Goal: Task Accomplishment & Management: Manage account settings

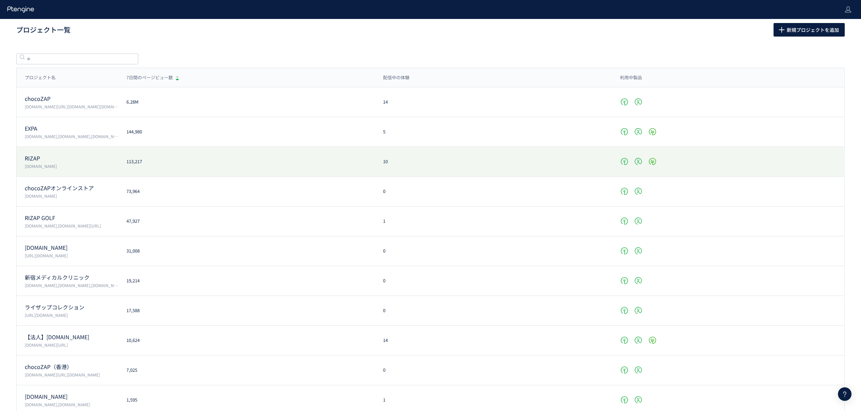
click at [52, 159] on p "RIZAP" at bounding box center [72, 159] width 94 height 8
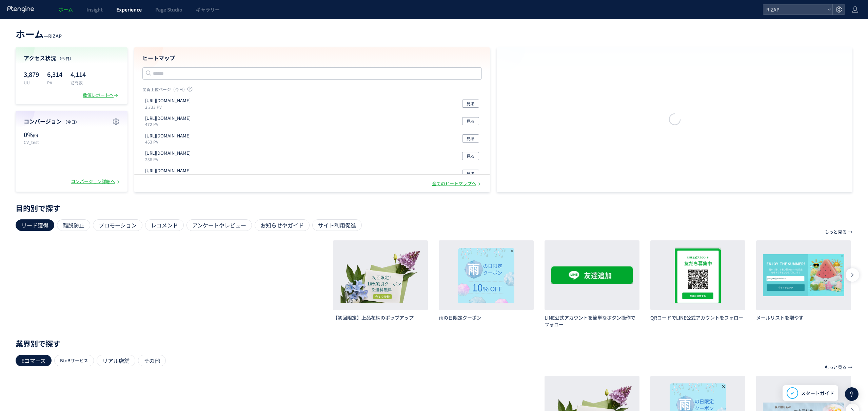
click at [130, 14] on link "Experience" at bounding box center [128, 9] width 39 height 19
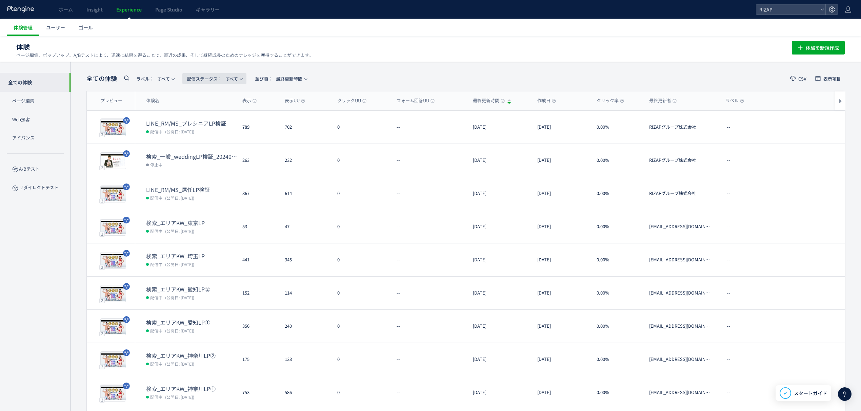
click at [230, 82] on span "配信ステータス​： すべて" at bounding box center [212, 78] width 51 height 11
click at [0, 0] on li "停止中" at bounding box center [0, 0] width 0 height 0
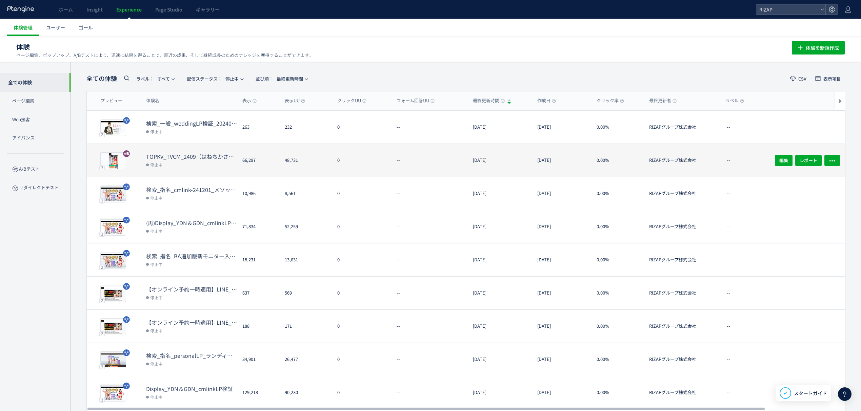
click at [197, 160] on dt "TOPKV_TVCM_2409（はねちかさん／2ヶ月有無）" at bounding box center [191, 157] width 91 height 8
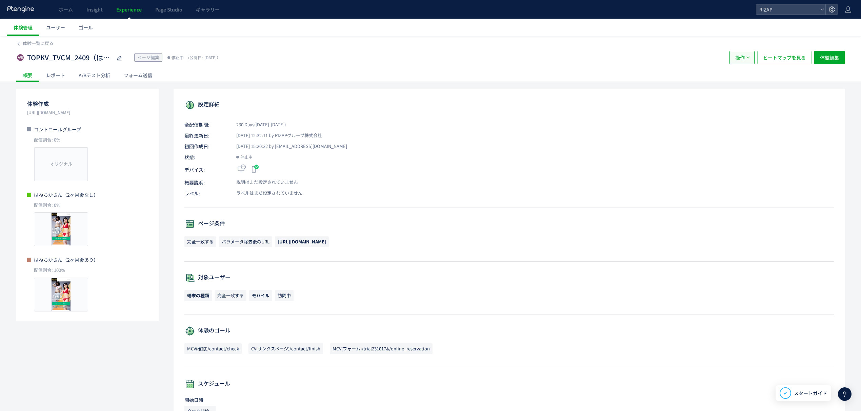
click at [742, 56] on span "操作" at bounding box center [739, 58] width 9 height 14
click at [744, 86] on li "複製" at bounding box center [741, 91] width 23 height 12
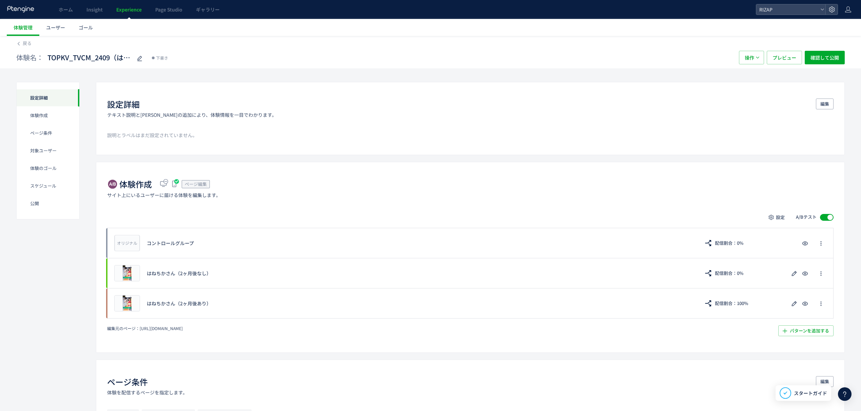
click at [67, 58] on span "TOPKV_TVCM_2409（はね[PERSON_NAME]／2ヶ月有無）(copy)" at bounding box center [89, 58] width 85 height 10
click at [81, 59] on input "**********" at bounding box center [89, 58] width 85 height 14
type input "**********"
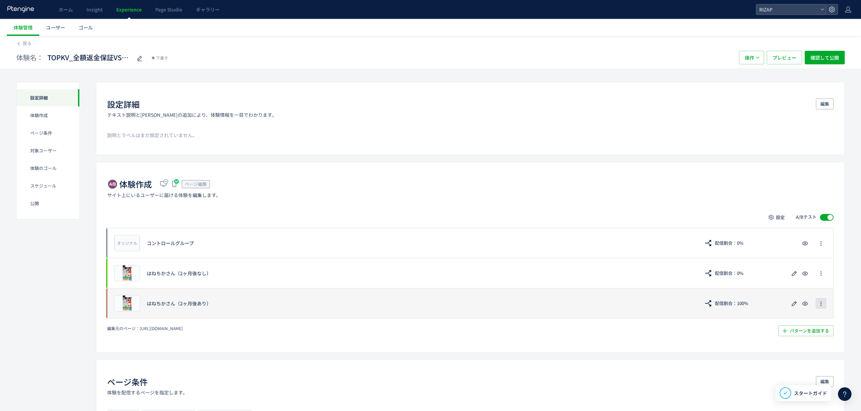
click at [818, 305] on icon "button" at bounding box center [820, 303] width 5 height 5
click at [771, 310] on div "プレビュー はね[PERSON_NAME]（[DATE]あり） 配信割合：100%" at bounding box center [470, 303] width 726 height 31
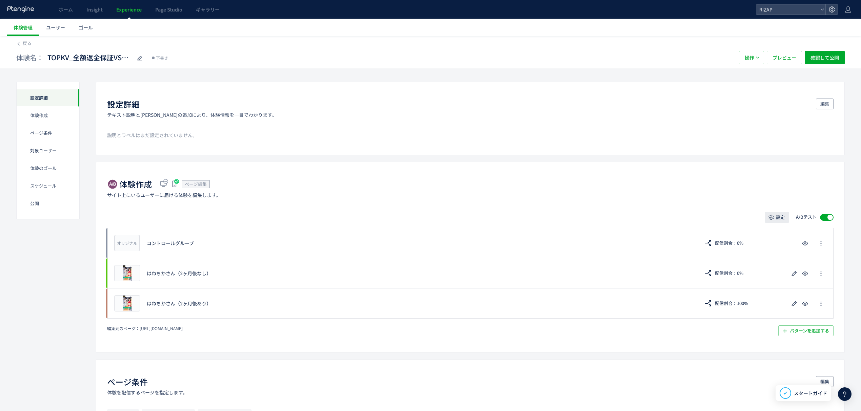
click at [777, 217] on span "設定" at bounding box center [780, 217] width 9 height 11
click at [697, 203] on div "体験作成 ページ編集 サイト上にいるユーザーに届ける体験を編集します。 設定 A/Bテスト オリジナル プレビュー コントロールグループ 配信割合：0% プレ…" at bounding box center [470, 257] width 749 height 191
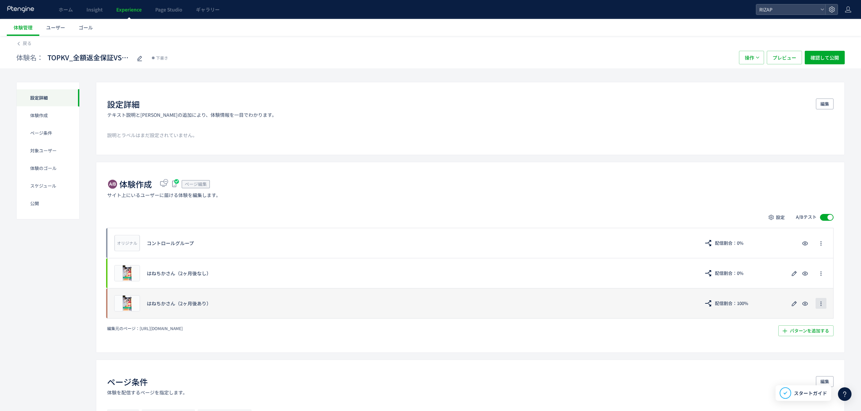
click at [818, 305] on icon "button" at bounding box center [820, 303] width 5 height 5
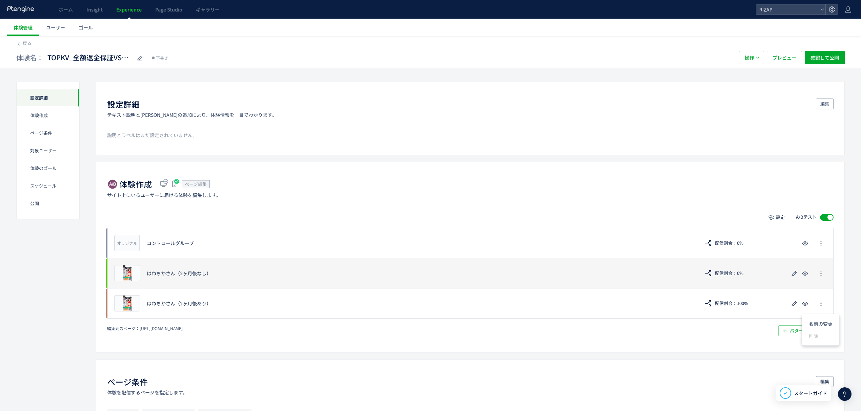
click at [816, 281] on div "プレビュー はね[PERSON_NAME]（[DATE]なし） 配信割合：0%" at bounding box center [470, 273] width 726 height 30
click at [822, 273] on icon "button" at bounding box center [820, 273] width 5 height 5
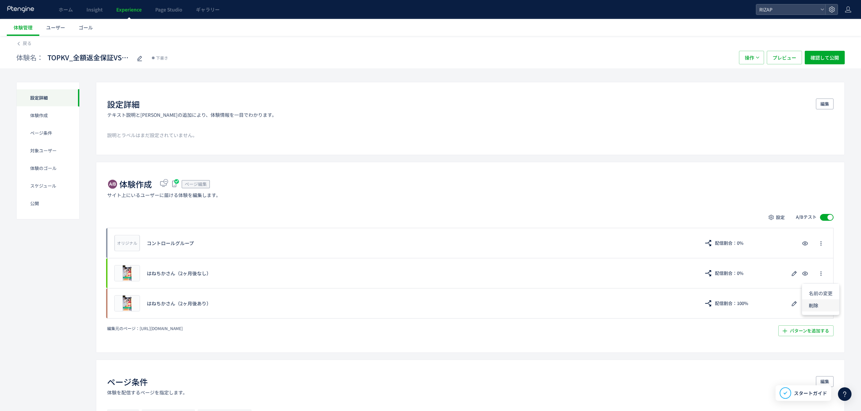
click at [813, 304] on li "削除" at bounding box center [820, 306] width 37 height 12
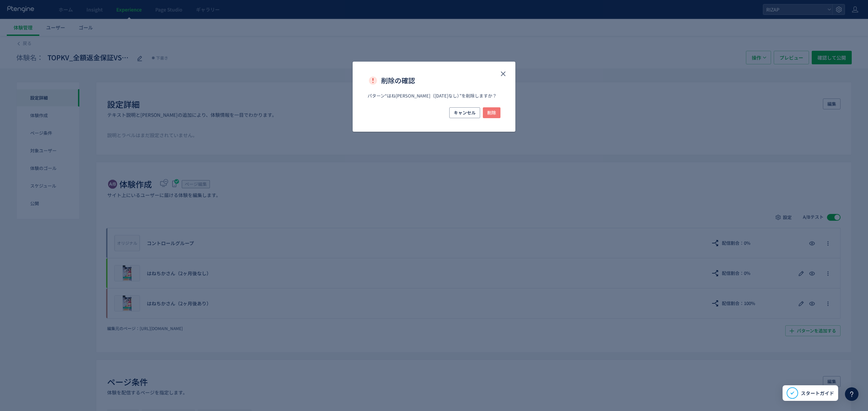
click at [492, 117] on span "削除" at bounding box center [491, 112] width 9 height 11
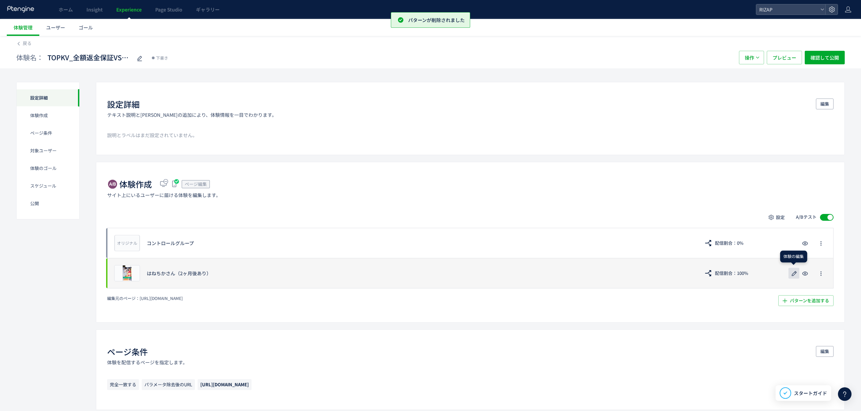
click at [791, 274] on icon "button" at bounding box center [794, 274] width 8 height 8
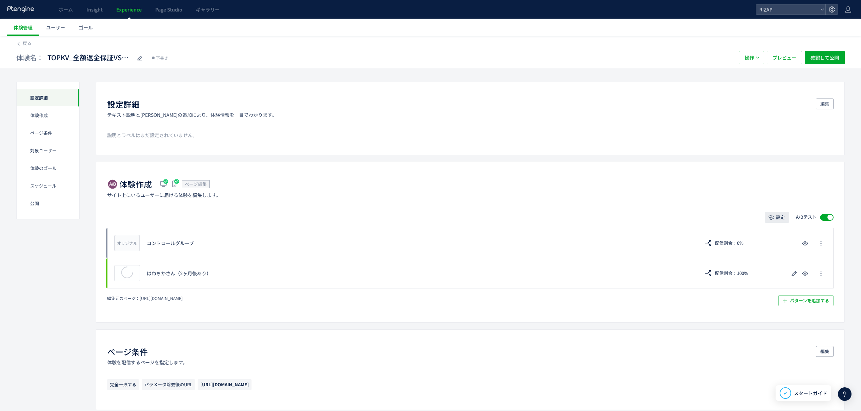
click at [781, 222] on span "設定" at bounding box center [780, 217] width 9 height 11
click at [772, 244] on li "配信割合" at bounding box center [777, 250] width 86 height 12
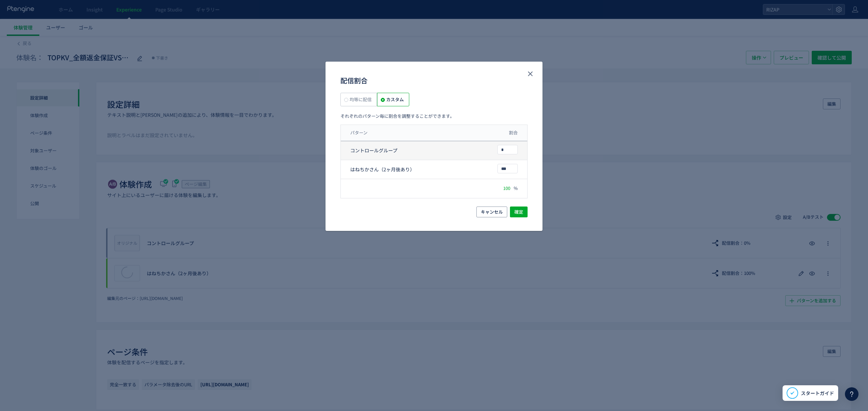
click at [489, 160] on div "コントロールグループ *" at bounding box center [434, 169] width 186 height 19
click at [506, 150] on input "**" at bounding box center [508, 149] width 20 height 9
click at [507, 150] on input "**" at bounding box center [508, 149] width 20 height 9
drag, startPoint x: 508, startPoint y: 150, endPoint x: 489, endPoint y: 150, distance: 18.3
click at [489, 160] on div "コントロールグループ **" at bounding box center [434, 169] width 186 height 19
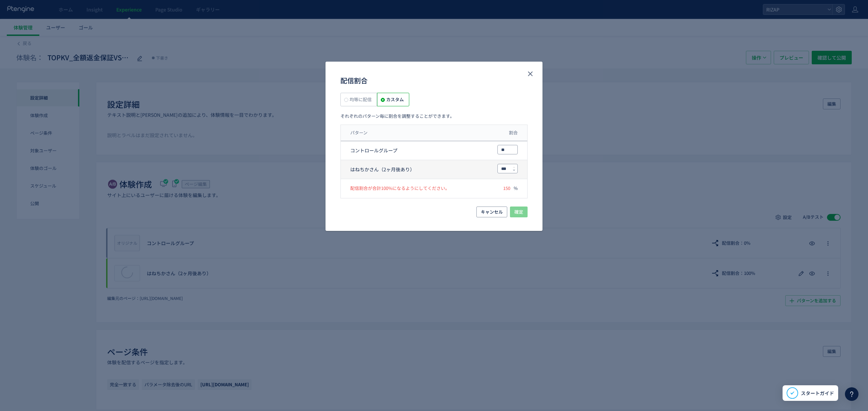
type input "**"
drag, startPoint x: 509, startPoint y: 167, endPoint x: 493, endPoint y: 167, distance: 16.3
click at [493, 167] on div "はね[PERSON_NAME]（[DATE]あり） ***" at bounding box center [434, 169] width 186 height 19
paste input "配信割合"
type input "**"
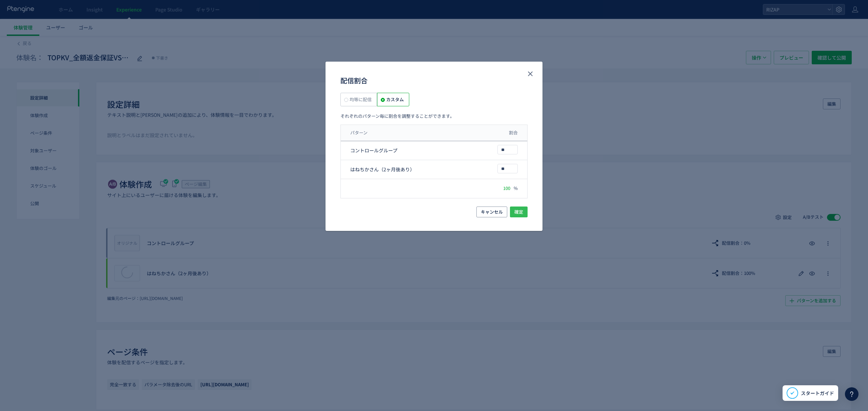
click at [522, 213] on span "確定" at bounding box center [518, 212] width 9 height 11
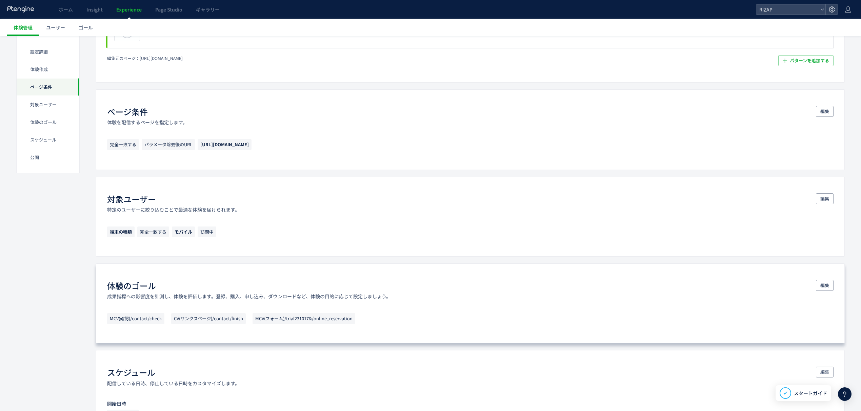
scroll to position [252, 0]
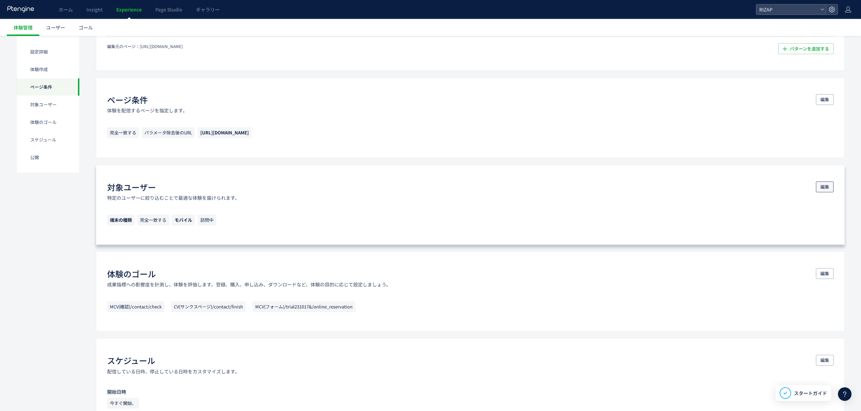
click at [823, 187] on span "編集" at bounding box center [824, 187] width 9 height 11
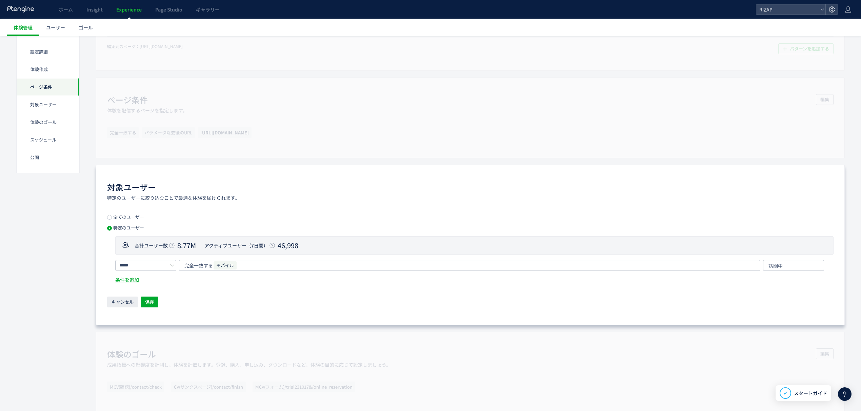
click at [136, 217] on span "全てのユーザー" at bounding box center [128, 217] width 32 height 6
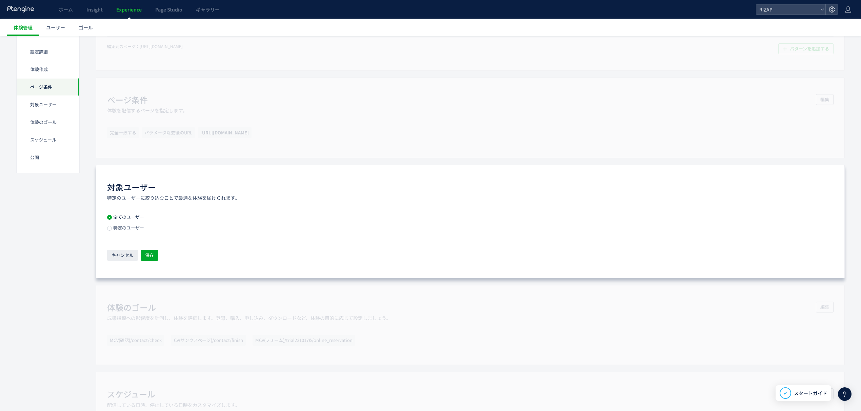
click at [133, 228] on span "特定のユーザー" at bounding box center [128, 228] width 32 height 6
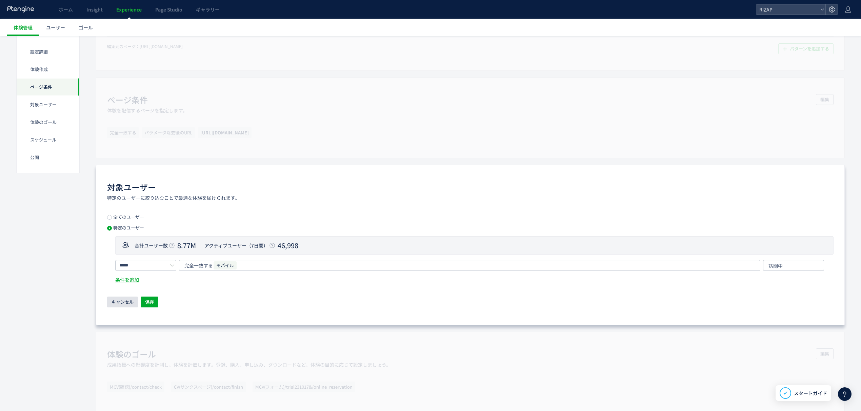
click at [127, 302] on span "キャンセル" at bounding box center [122, 302] width 22 height 11
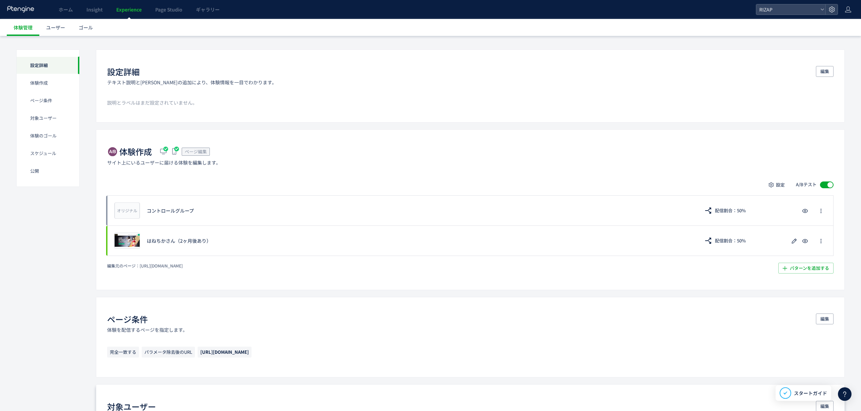
scroll to position [0, 0]
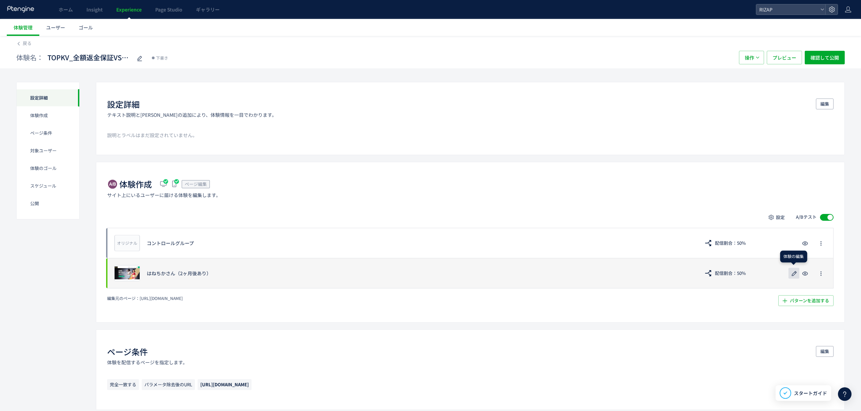
click at [796, 277] on icon "button" at bounding box center [794, 274] width 8 height 8
click at [824, 277] on button "button" at bounding box center [820, 273] width 11 height 11
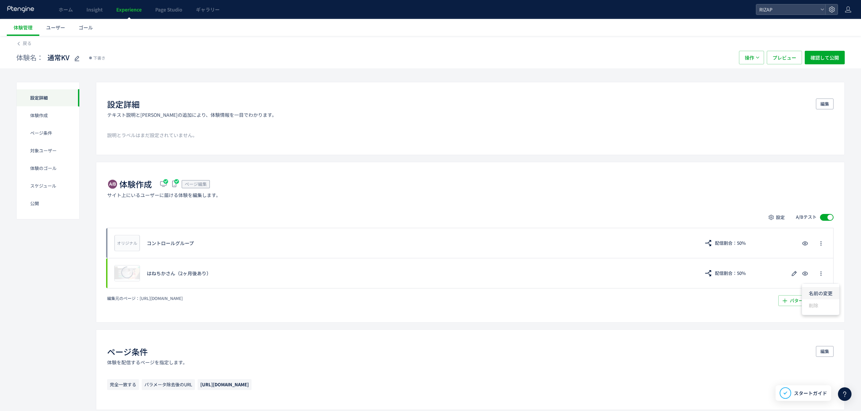
click at [820, 291] on li "名前の変更" at bounding box center [820, 293] width 37 height 12
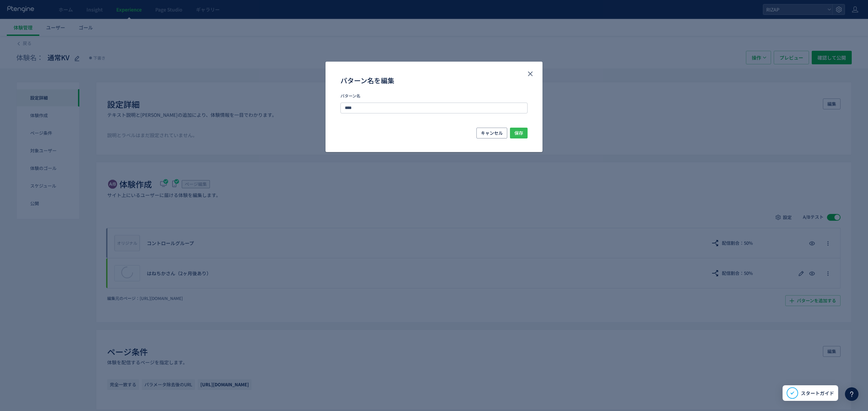
type input "****"
click at [511, 135] on button "保存" at bounding box center [519, 133] width 18 height 11
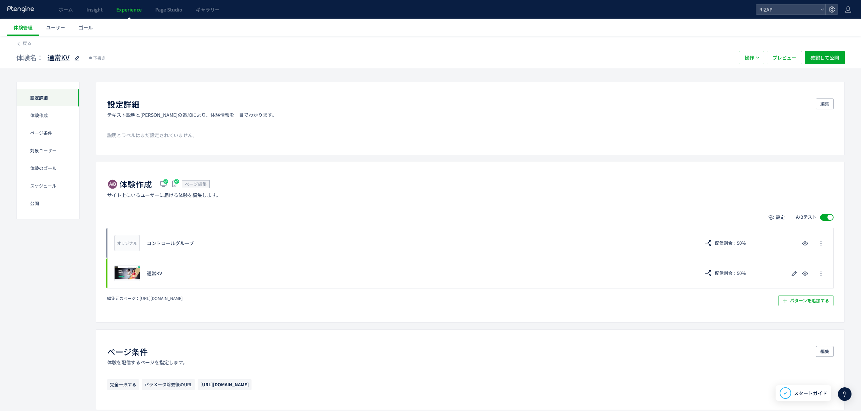
click at [52, 60] on span "通常KV" at bounding box center [58, 58] width 22 height 10
click at [74, 60] on icon at bounding box center [77, 59] width 8 height 8
type input "**********"
click at [578, 53] on div "体験名： TOPKV_全額返金保証 VS 通常KV 下書き" at bounding box center [374, 58] width 716 height 14
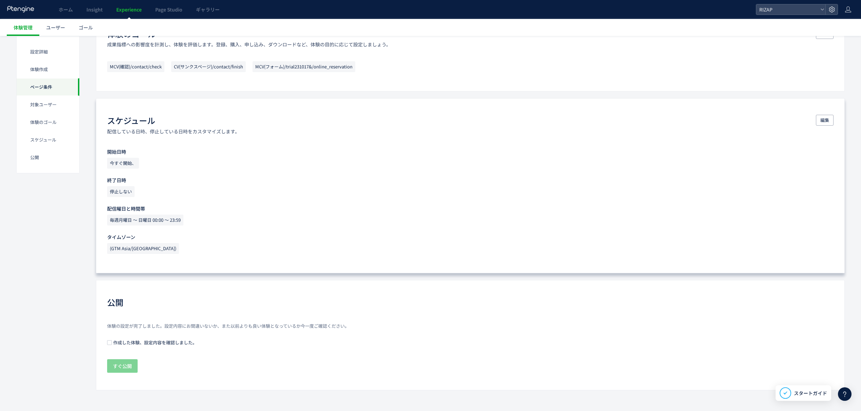
scroll to position [0, 0]
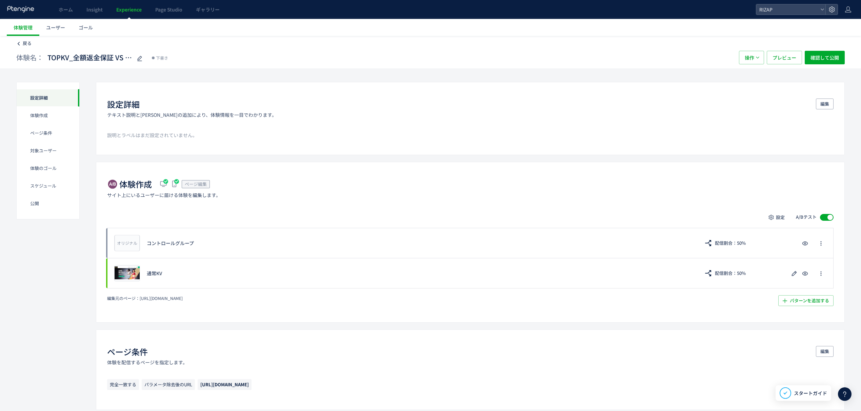
click at [28, 43] on span "戻る" at bounding box center [27, 43] width 9 height 6
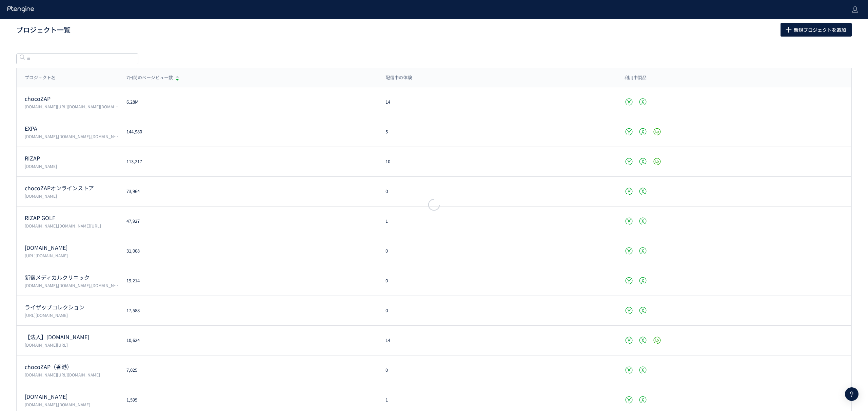
click at [135, 9] on div at bounding box center [434, 205] width 868 height 411
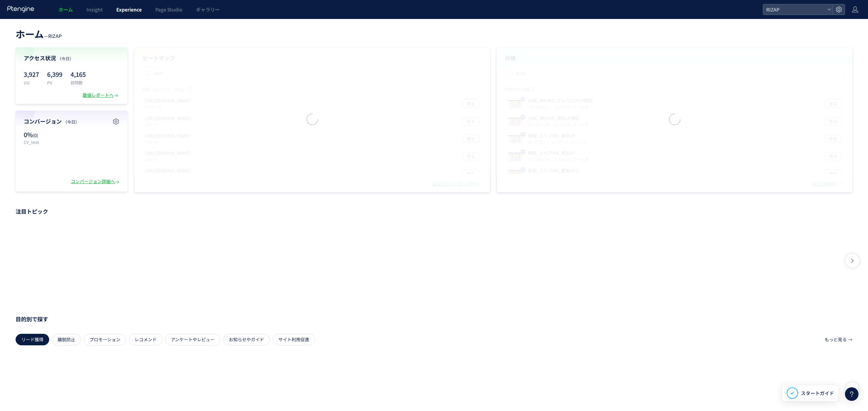
click at [135, 5] on link "Experience" at bounding box center [128, 9] width 39 height 19
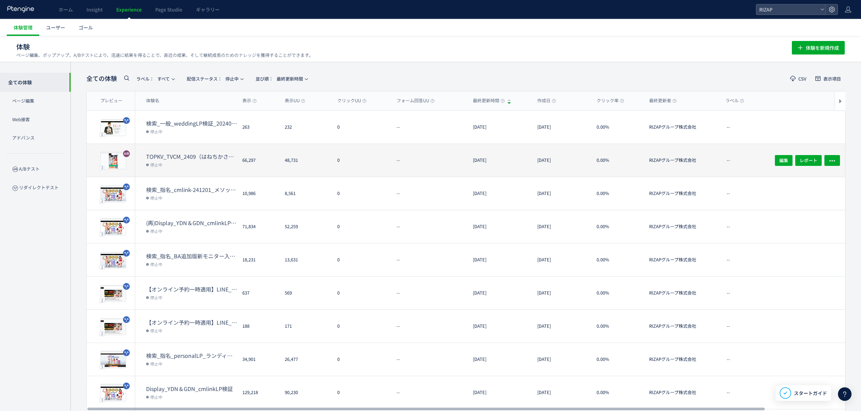
click at [180, 151] on div "TOPKV_TVCM_2409（はねちかさん／2ヶ月有無） 停止中" at bounding box center [186, 160] width 102 height 33
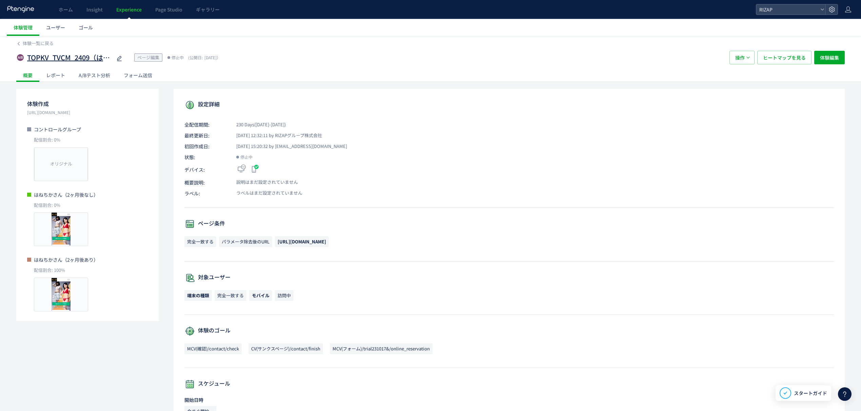
click at [121, 58] on use at bounding box center [119, 58] width 5 height 5
